Goal: Task Accomplishment & Management: Use online tool/utility

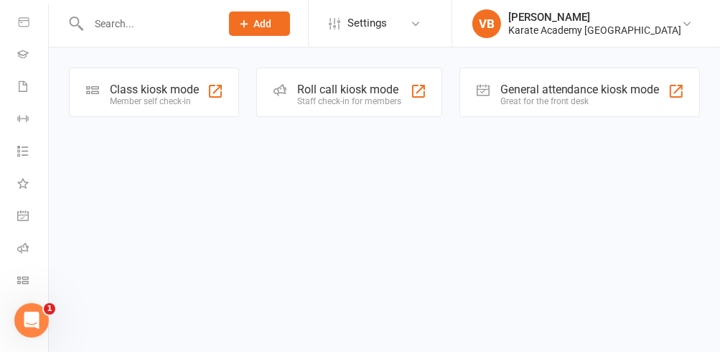
scroll to position [269, 0]
click at [22, 242] on icon at bounding box center [22, 247] width 11 height 11
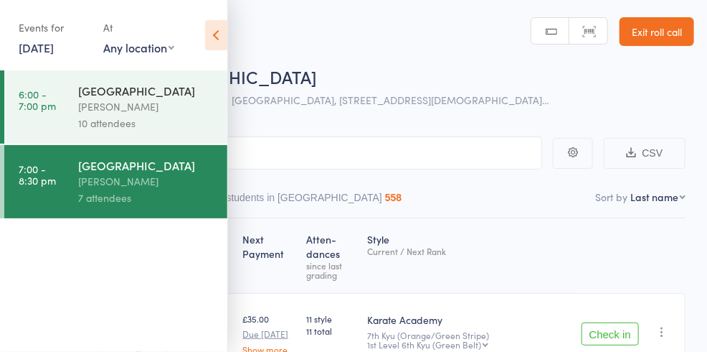
click at [102, 93] on div "St Wilfrid's Church Hall" at bounding box center [146, 91] width 137 height 16
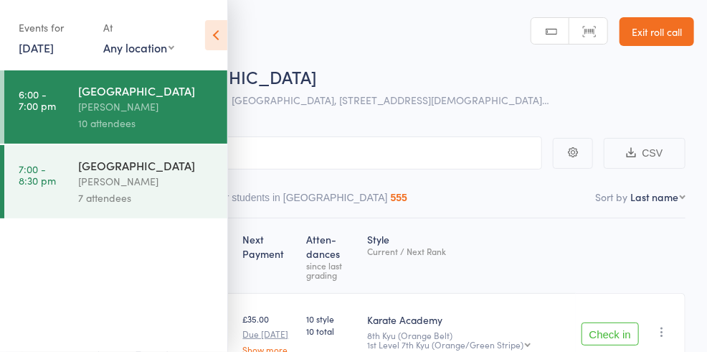
click at [215, 33] on icon at bounding box center [216, 35] width 22 height 30
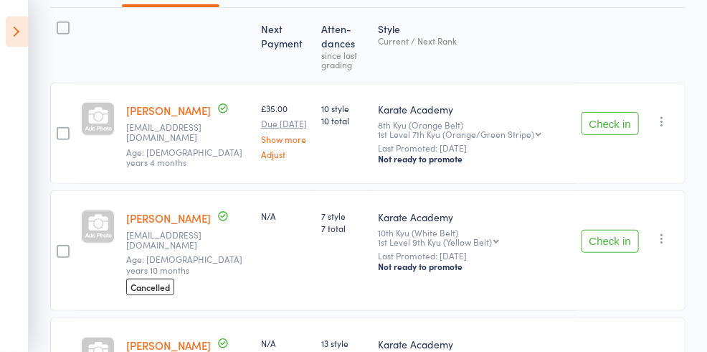
scroll to position [212, 0]
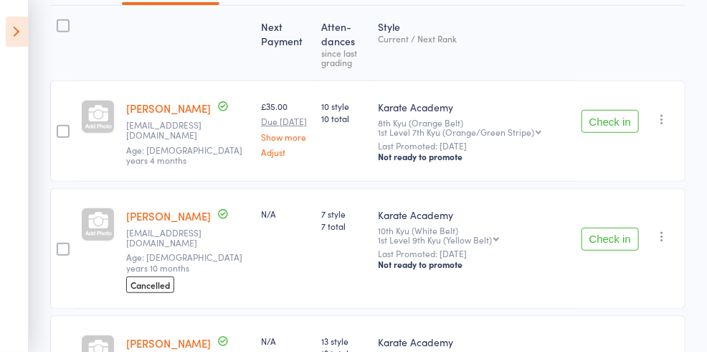
click at [623, 118] on button "Check in" at bounding box center [610, 121] width 57 height 23
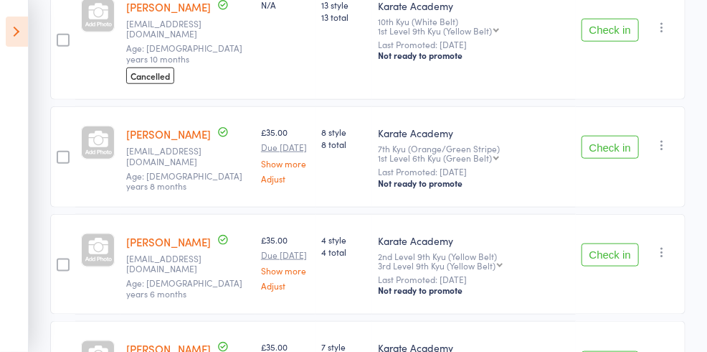
scroll to position [446, 0]
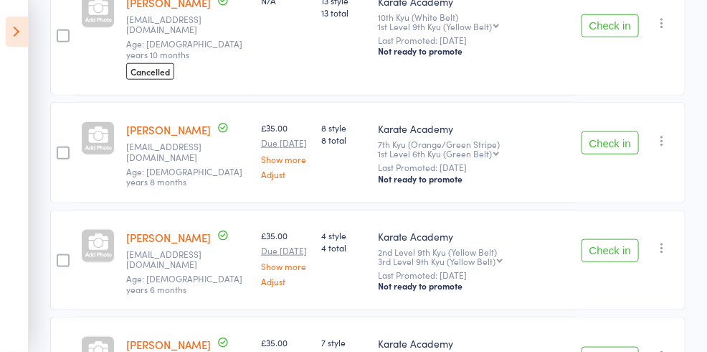
click at [619, 131] on button "Check in" at bounding box center [610, 142] width 57 height 23
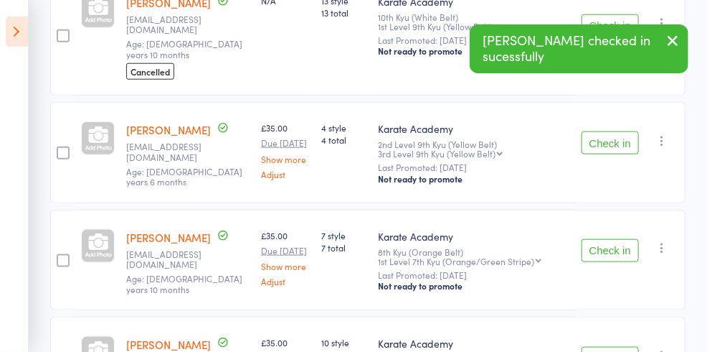
click at [659, 133] on icon "button" at bounding box center [662, 140] width 14 height 14
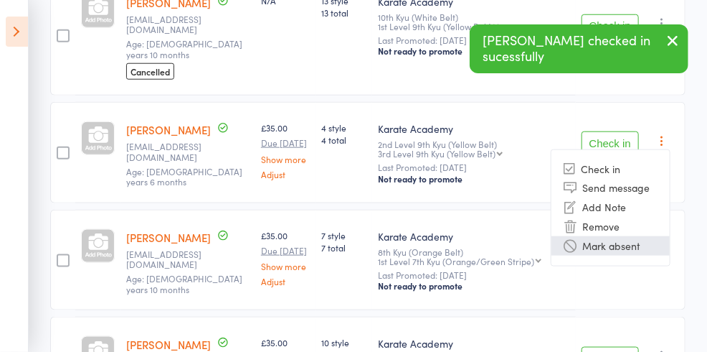
click at [632, 236] on li "Mark absent" at bounding box center [611, 245] width 118 height 19
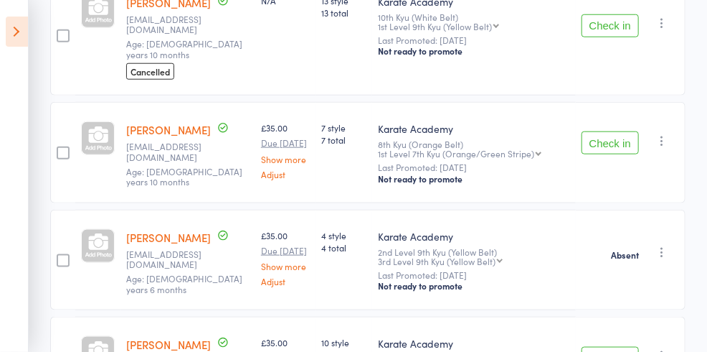
click at [620, 131] on button "Check in" at bounding box center [610, 142] width 57 height 23
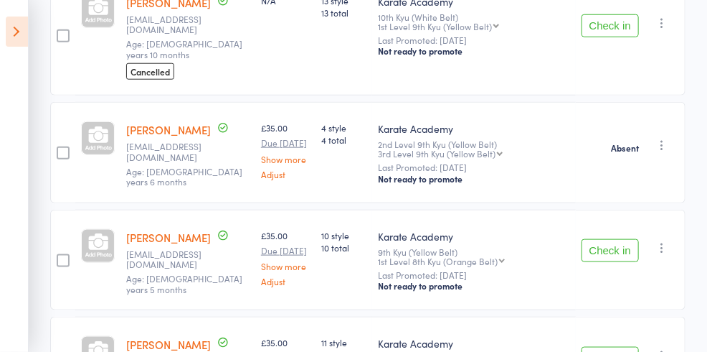
click at [611, 239] on button "Check in" at bounding box center [610, 250] width 57 height 23
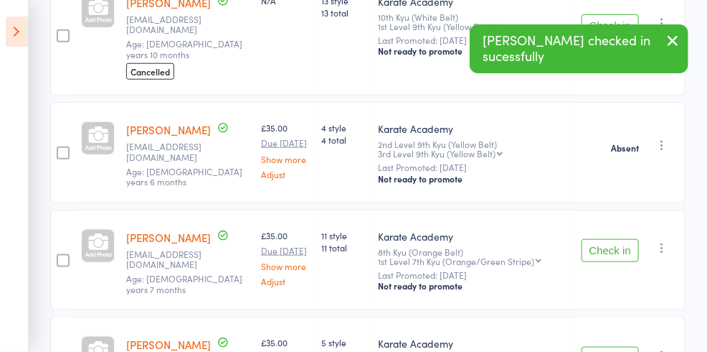
scroll to position [461, 0]
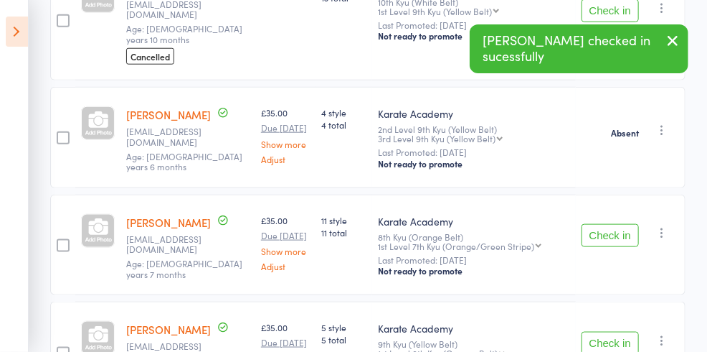
click at [618, 224] on button "Check in" at bounding box center [610, 235] width 57 height 23
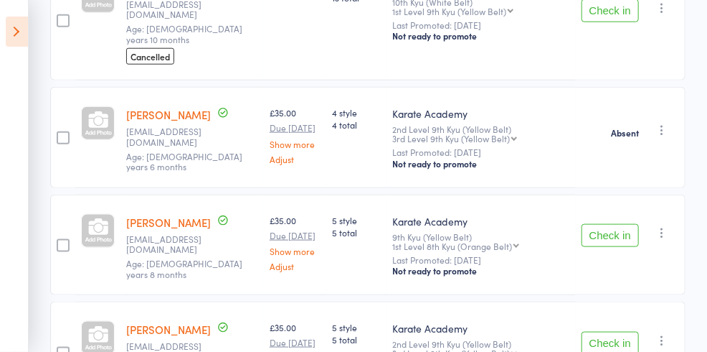
click at [605, 224] on button "Check in" at bounding box center [610, 235] width 57 height 23
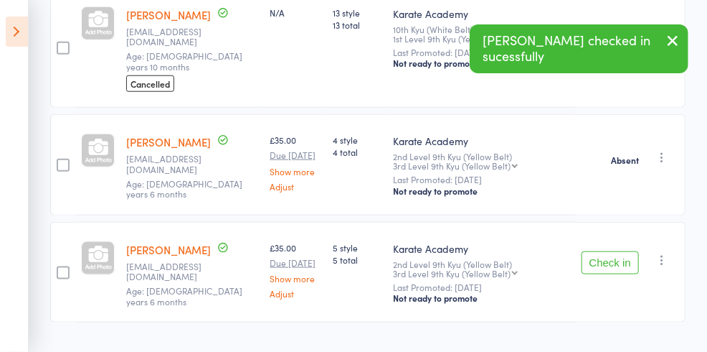
click at [611, 251] on button "Check in" at bounding box center [610, 262] width 57 height 23
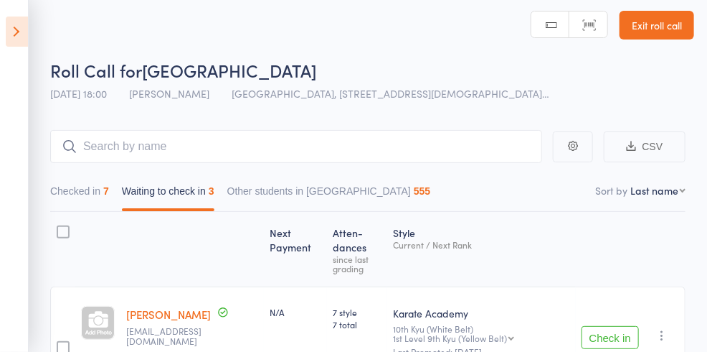
scroll to position [2, 0]
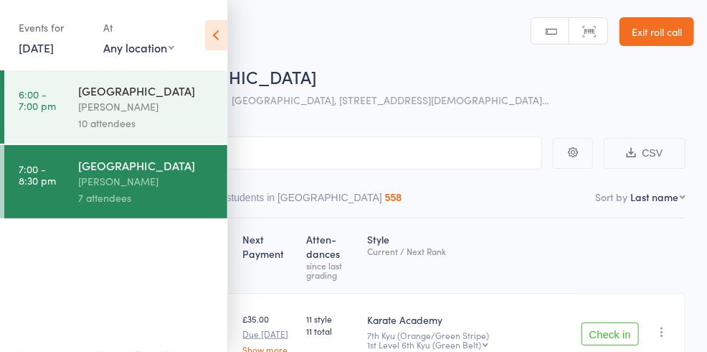
click at [129, 171] on div "St Wilfrid's Church Hall" at bounding box center [146, 165] width 137 height 16
click at [215, 34] on icon at bounding box center [216, 35] width 22 height 30
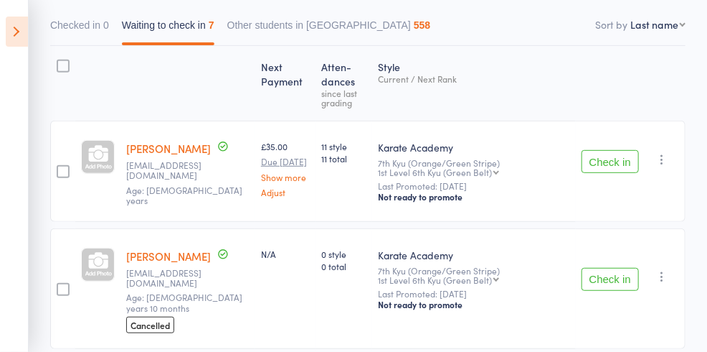
scroll to position [186, 0]
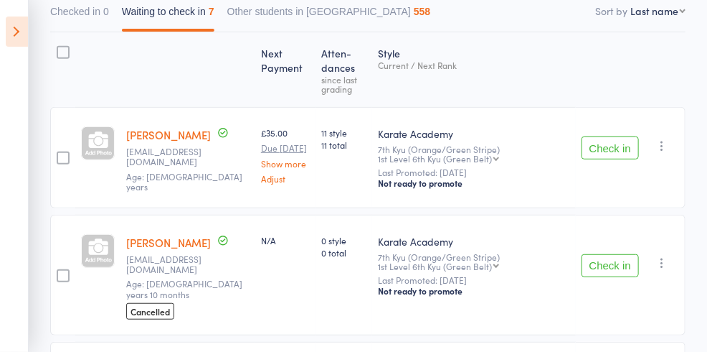
click at [612, 148] on button "Check in" at bounding box center [610, 147] width 57 height 23
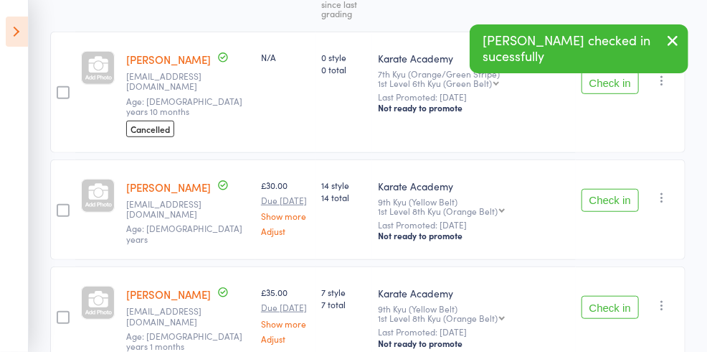
scroll to position [265, 0]
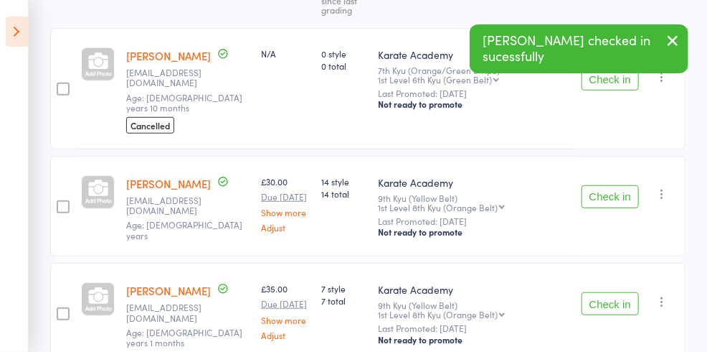
click at [608, 185] on button "Check in" at bounding box center [610, 196] width 57 height 23
click at [607, 185] on button "Check in" at bounding box center [610, 196] width 57 height 23
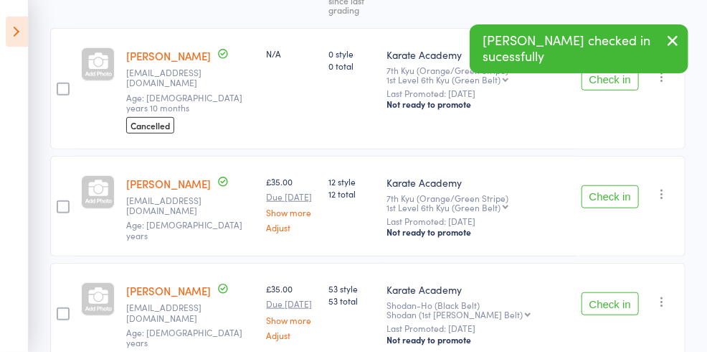
click at [613, 185] on button "Check in" at bounding box center [610, 196] width 57 height 23
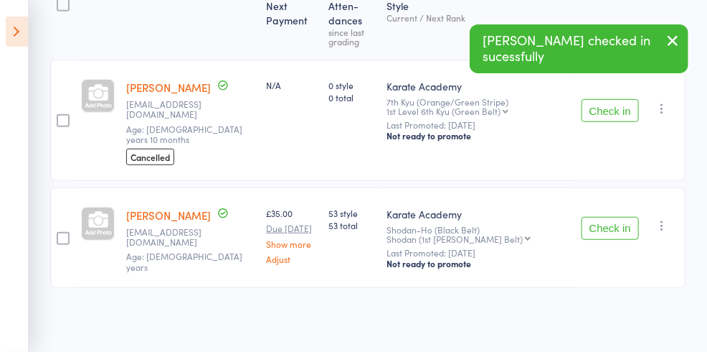
scroll to position [194, 0]
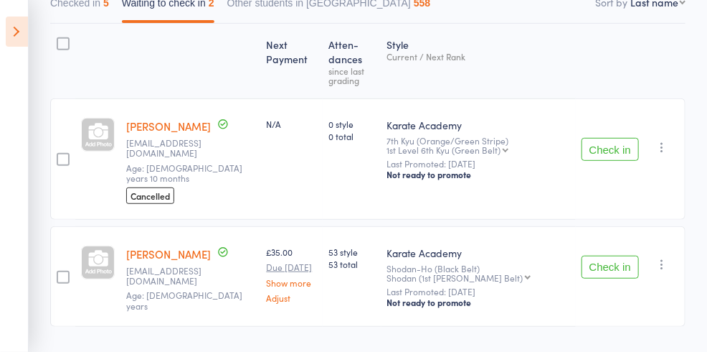
click at [616, 255] on button "Check in" at bounding box center [610, 266] width 57 height 23
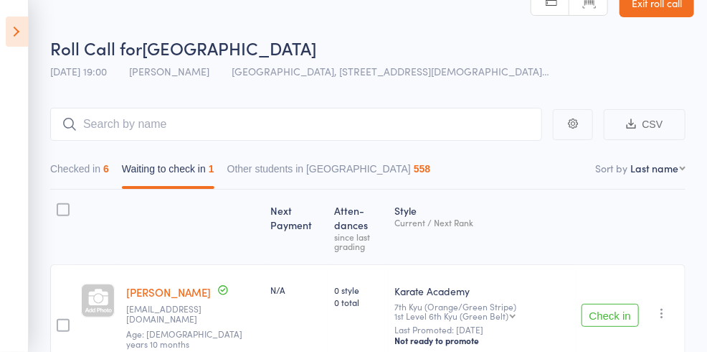
scroll to position [0, 0]
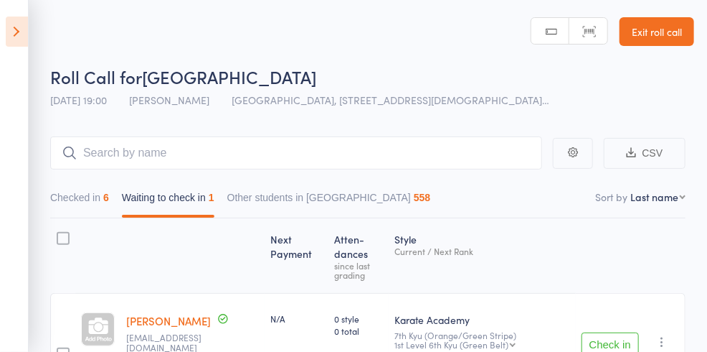
click at [667, 29] on link "Exit roll call" at bounding box center [657, 31] width 75 height 29
